Goal: Transaction & Acquisition: Purchase product/service

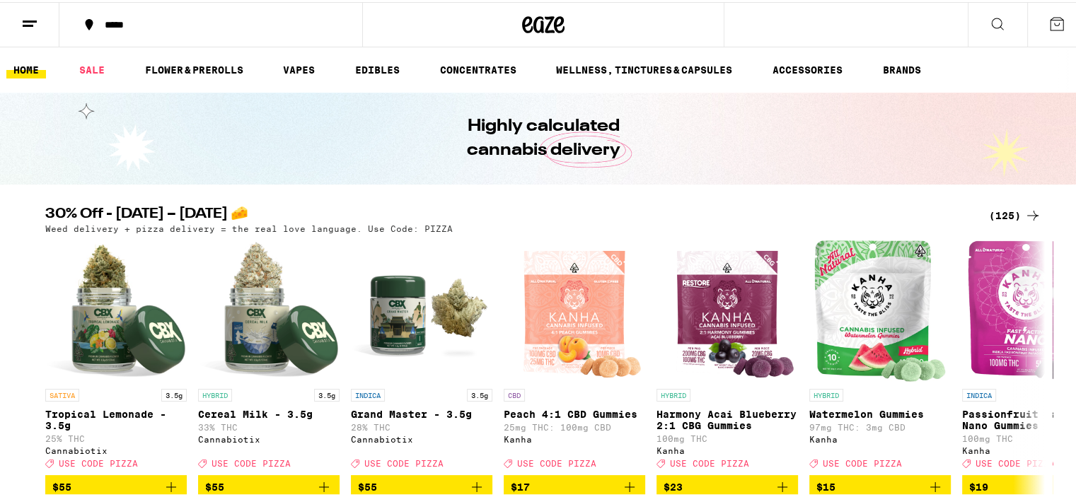
click at [997, 213] on div "(125)" at bounding box center [1015, 213] width 52 height 17
